Goal: Information Seeking & Learning: Check status

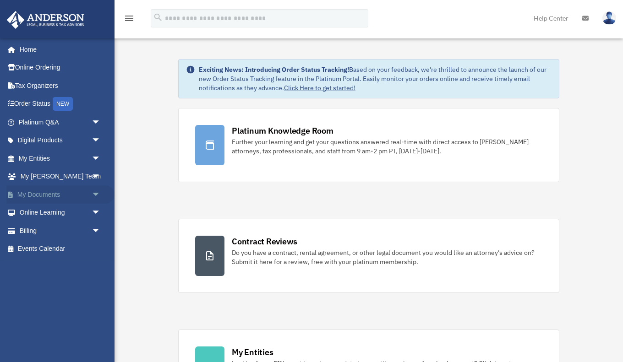
click at [98, 195] on span "arrow_drop_down" at bounding box center [101, 194] width 18 height 19
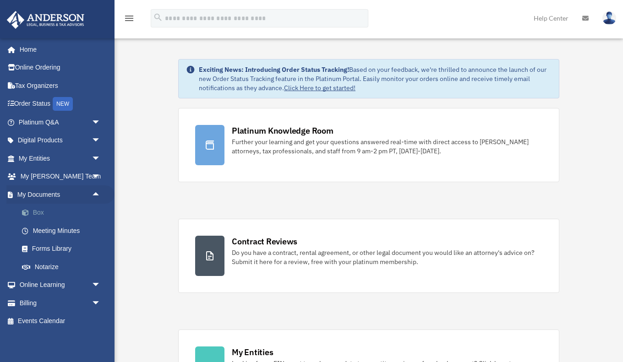
click at [60, 209] on link "Box" at bounding box center [64, 213] width 102 height 18
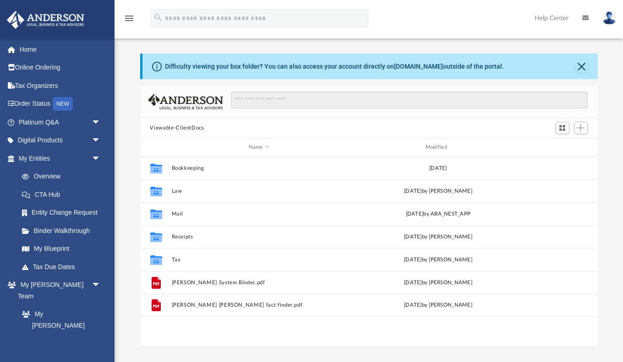
scroll to position [208, 457]
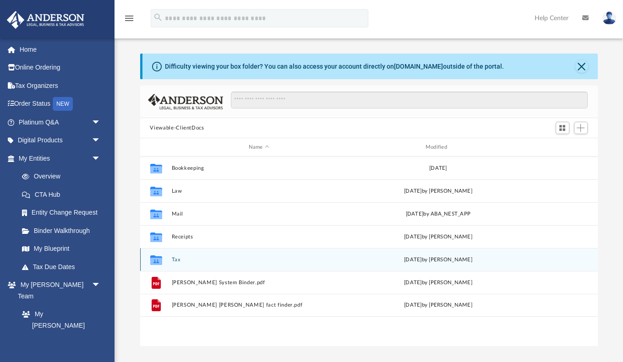
click at [177, 261] on button "Tax" at bounding box center [258, 260] width 175 height 6
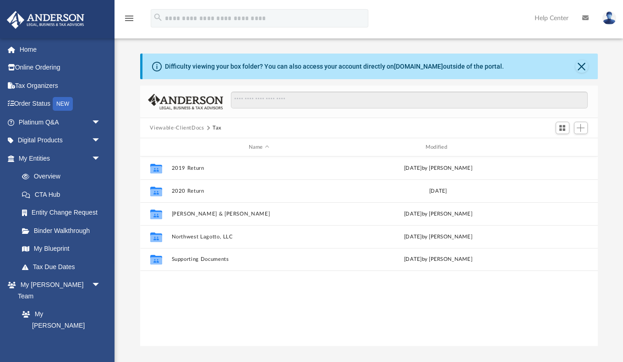
click at [193, 129] on button "Viewable-ClientDocs" at bounding box center [177, 128] width 54 height 8
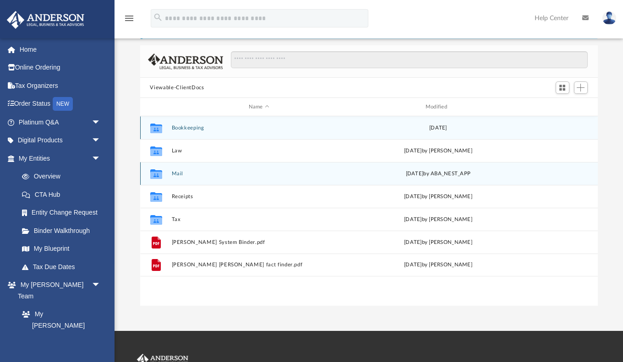
scroll to position [38, 0]
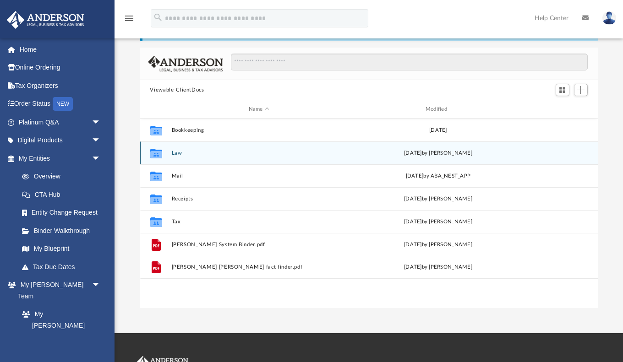
click at [175, 152] on button "Law" at bounding box center [258, 153] width 175 height 6
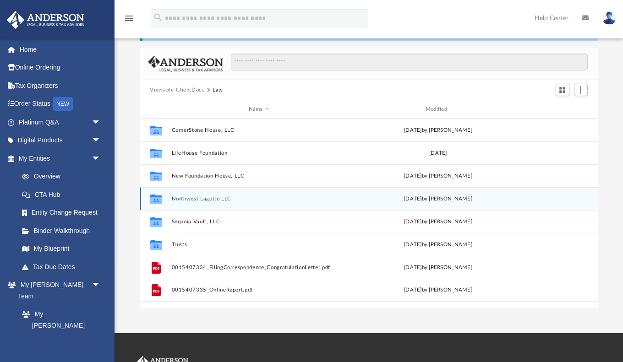
click at [192, 196] on button "Northwest Lagotto LLC" at bounding box center [258, 199] width 175 height 6
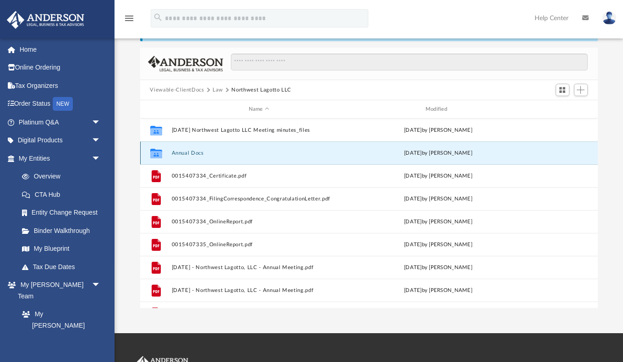
click at [184, 152] on button "Annual Docs" at bounding box center [258, 153] width 175 height 6
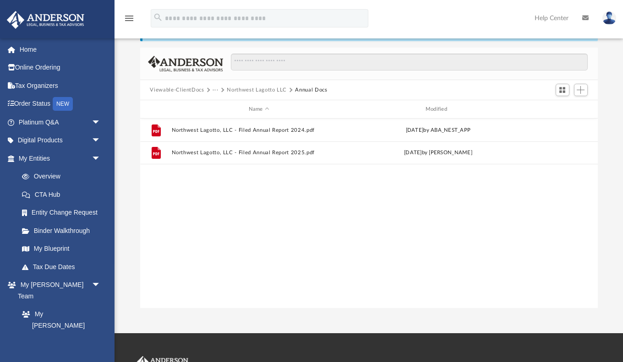
click at [256, 94] on div "Viewable-ClientDocs ··· Northwest Lagotto LLC Annual Docs" at bounding box center [368, 90] width 457 height 20
click at [256, 91] on button "Northwest Lagotto LLC" at bounding box center [257, 90] width 60 height 8
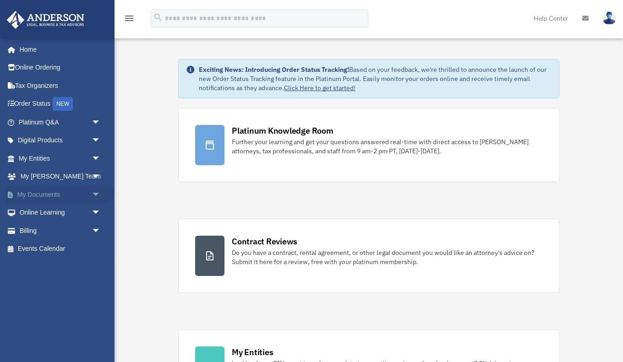
click at [87, 192] on link "My Documents arrow_drop_down" at bounding box center [60, 194] width 108 height 18
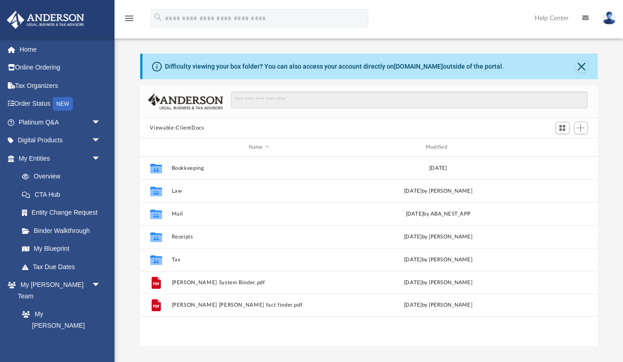
scroll to position [208, 457]
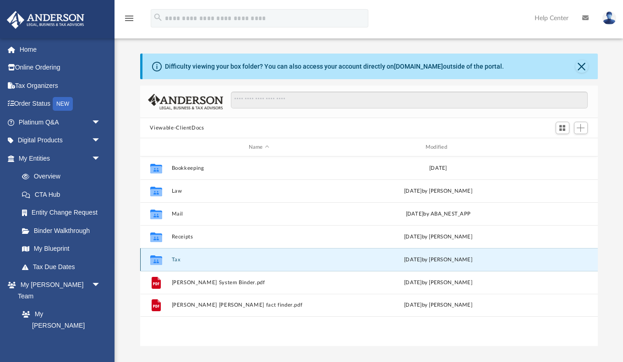
click at [173, 259] on button "Tax" at bounding box center [258, 260] width 175 height 6
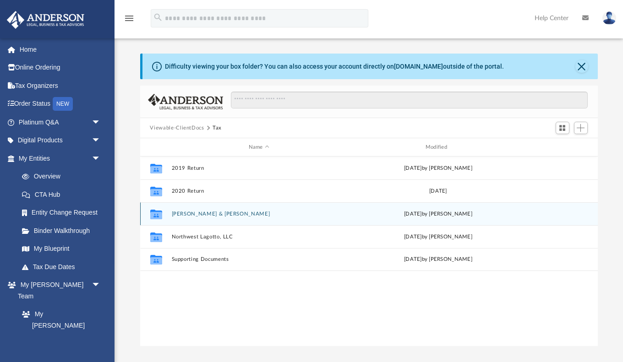
click at [180, 213] on button "[PERSON_NAME] & [PERSON_NAME]" at bounding box center [258, 214] width 175 height 6
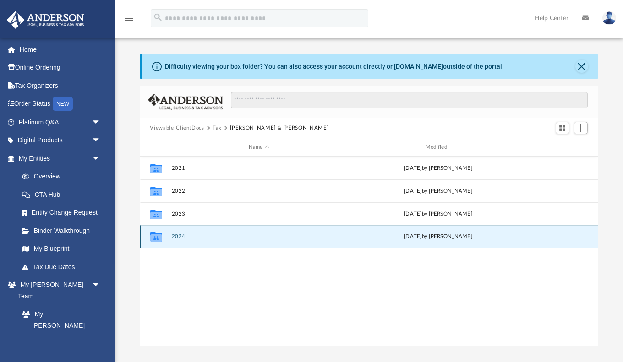
click at [177, 235] on button "2024" at bounding box center [258, 237] width 175 height 6
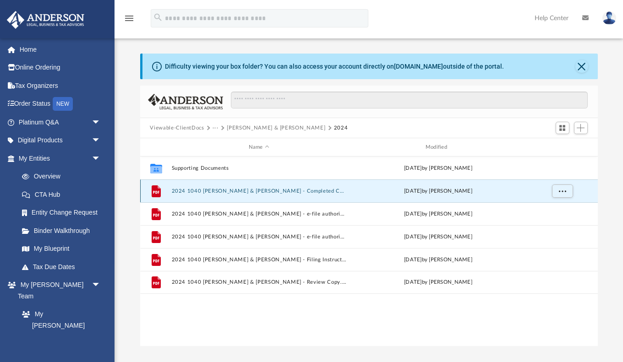
click at [200, 191] on button "2024 1040 [PERSON_NAME] & [PERSON_NAME] - Completed Copy.pdf" at bounding box center [258, 191] width 175 height 6
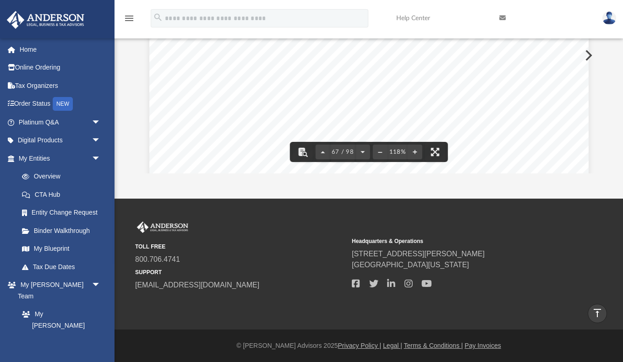
scroll to position [36524, 0]
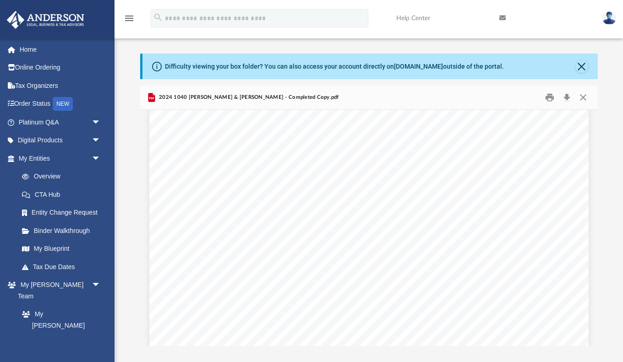
scroll to position [2927, 0]
